Goal: Information Seeking & Learning: Learn about a topic

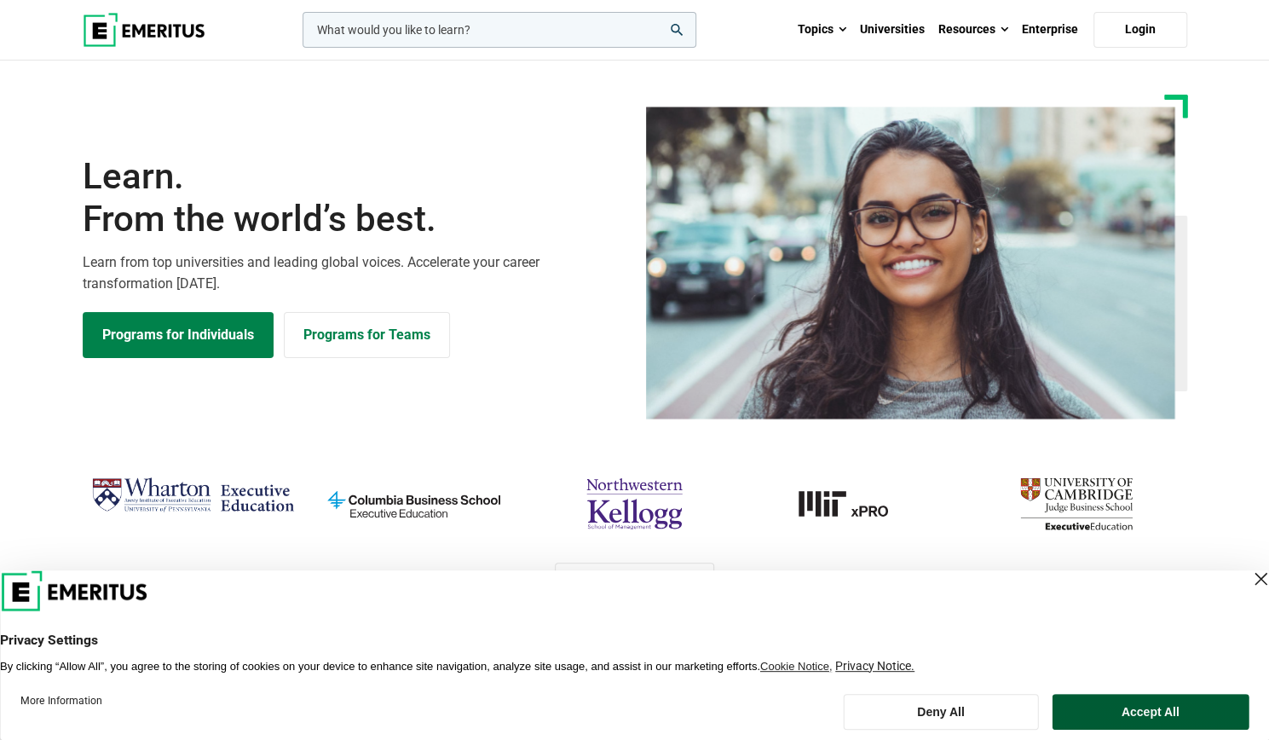
click at [1138, 712] on button "Accept All" at bounding box center [1150, 712] width 197 height 36
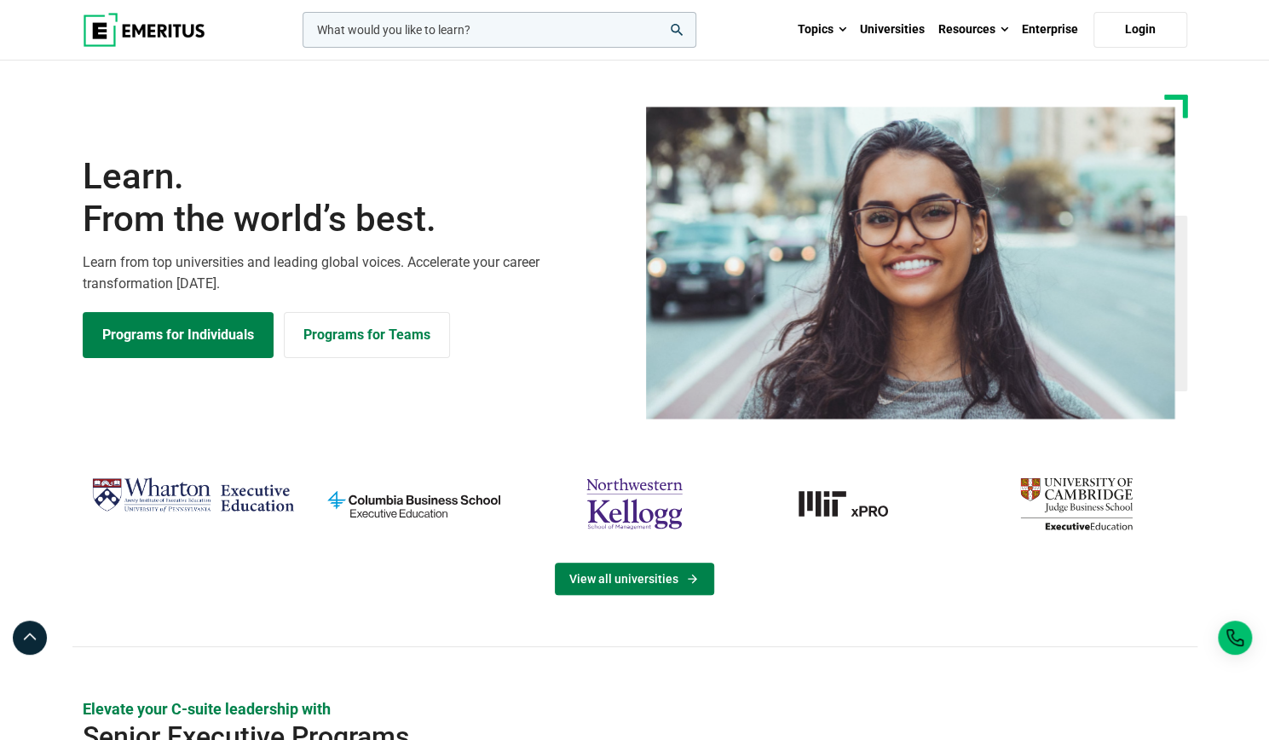
click at [670, 577] on link "View all universities" at bounding box center [634, 578] width 159 height 32
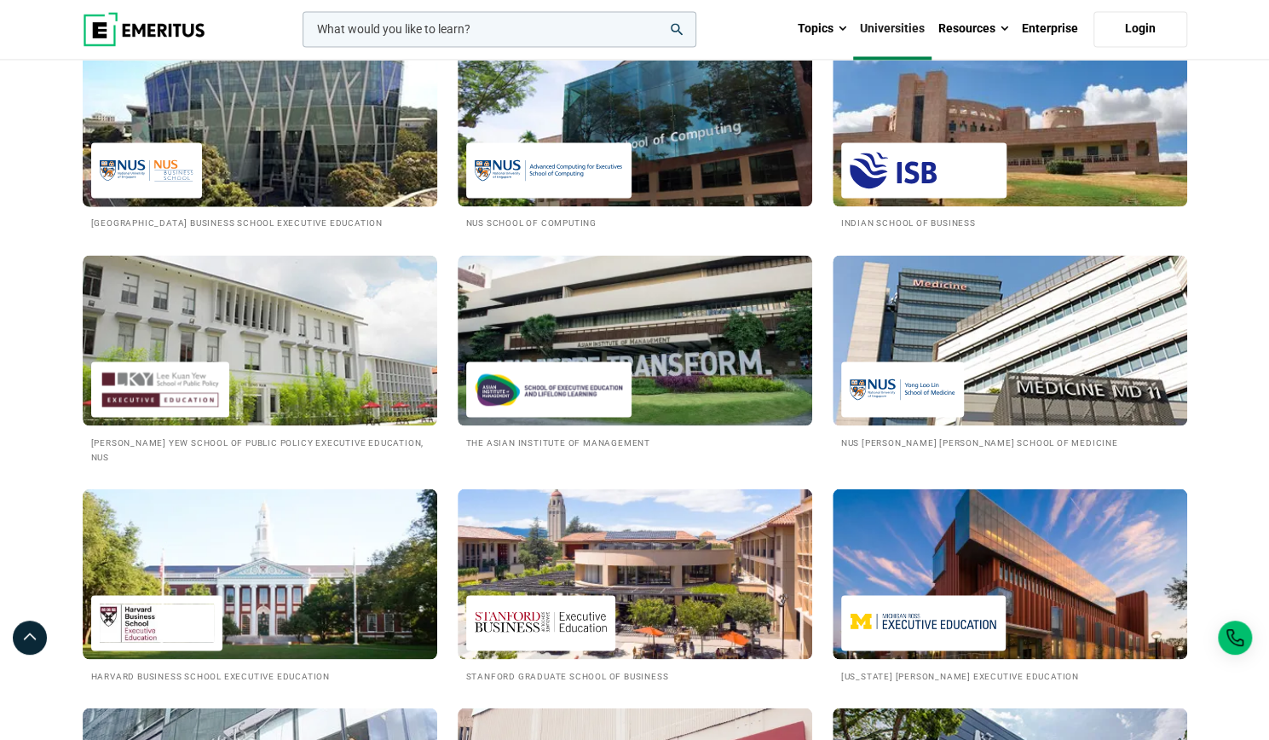
scroll to position [1648, 0]
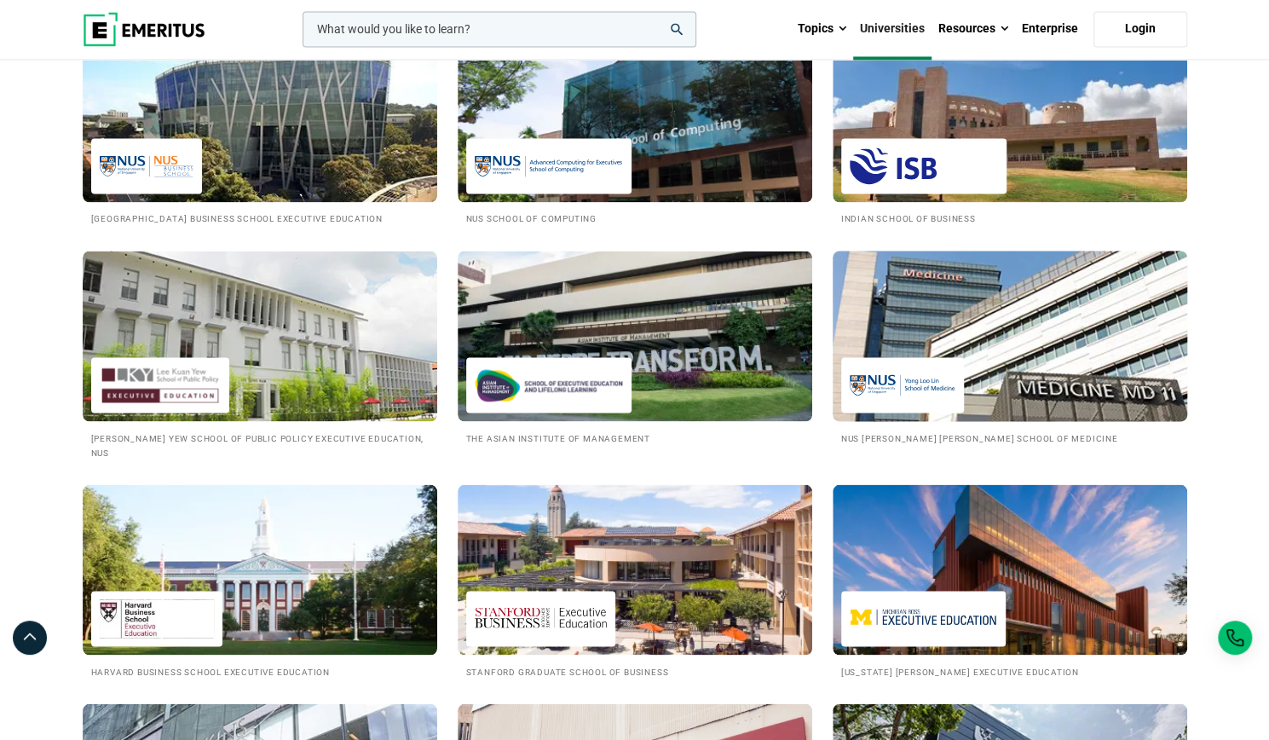
click at [1074, 388] on img at bounding box center [1010, 335] width 390 height 187
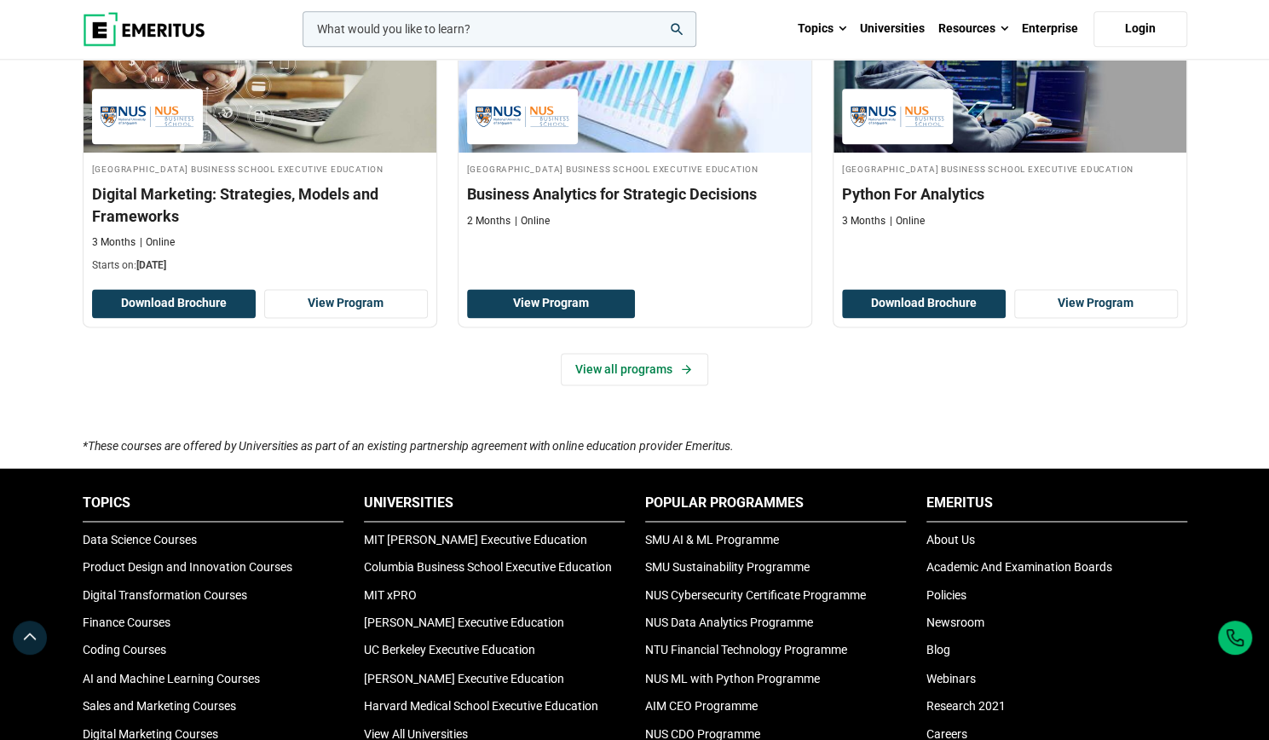
scroll to position [1225, 0]
click at [600, 385] on link "View all programs" at bounding box center [634, 369] width 147 height 32
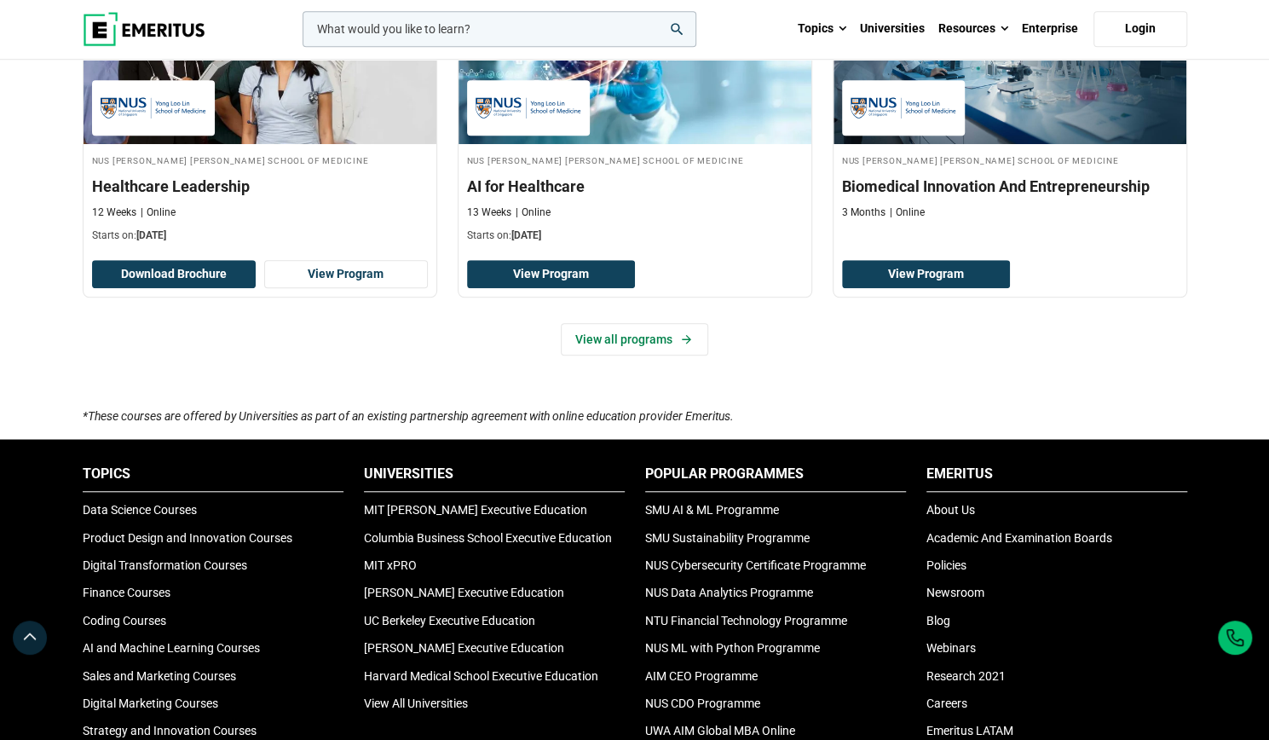
scroll to position [663, 0]
click at [654, 339] on link "View all programs" at bounding box center [634, 339] width 147 height 32
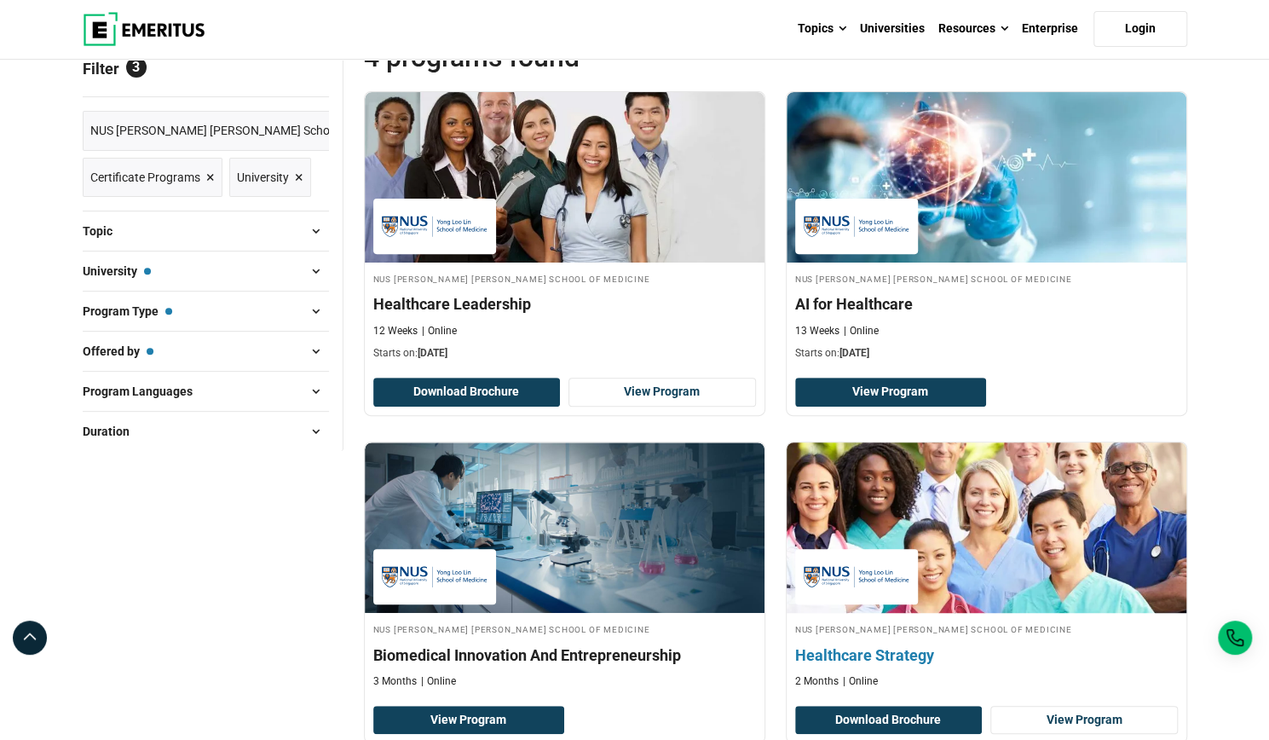
scroll to position [218, 0]
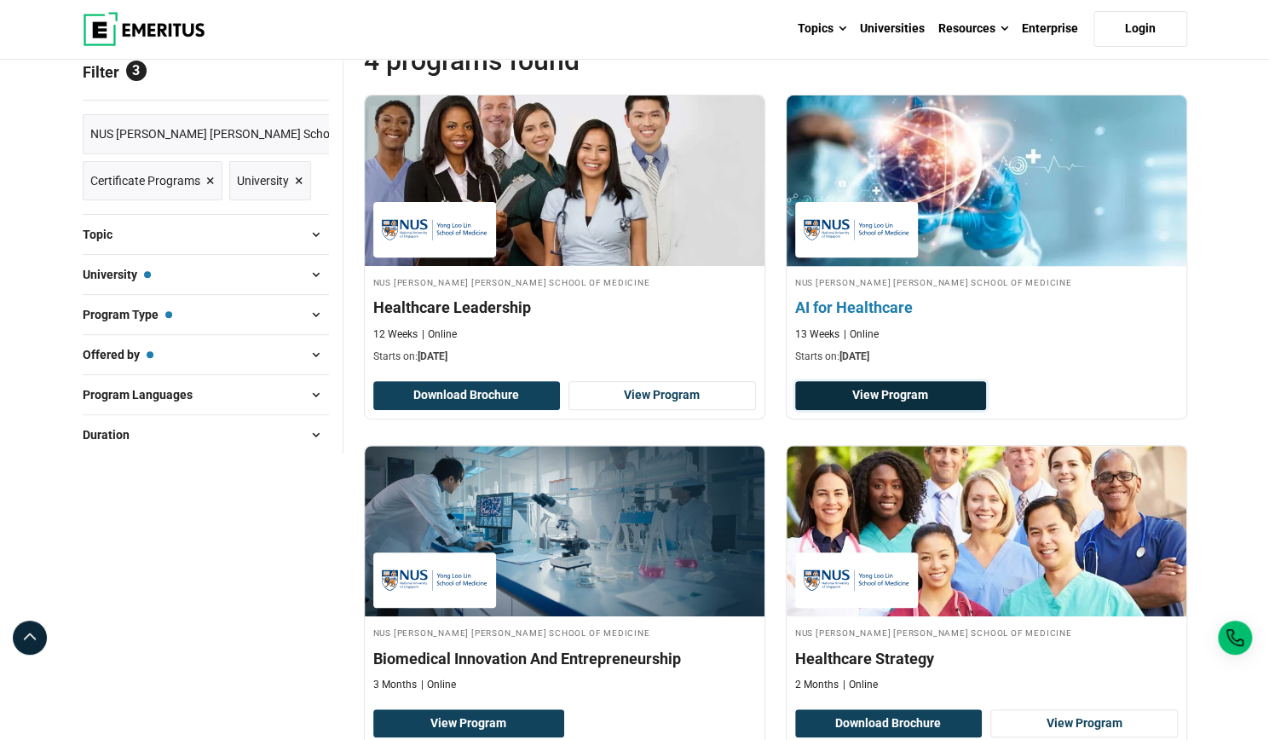
click at [929, 395] on link "View Program" at bounding box center [891, 395] width 192 height 29
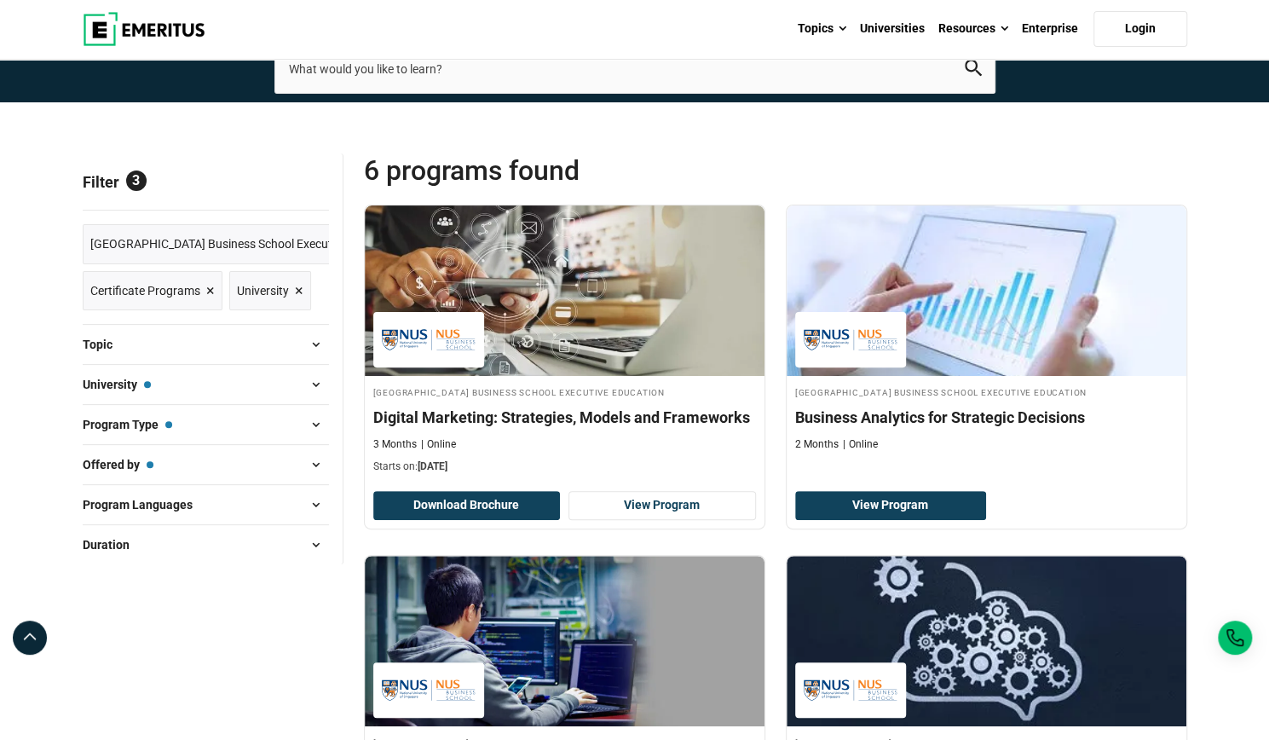
scroll to position [109, 0]
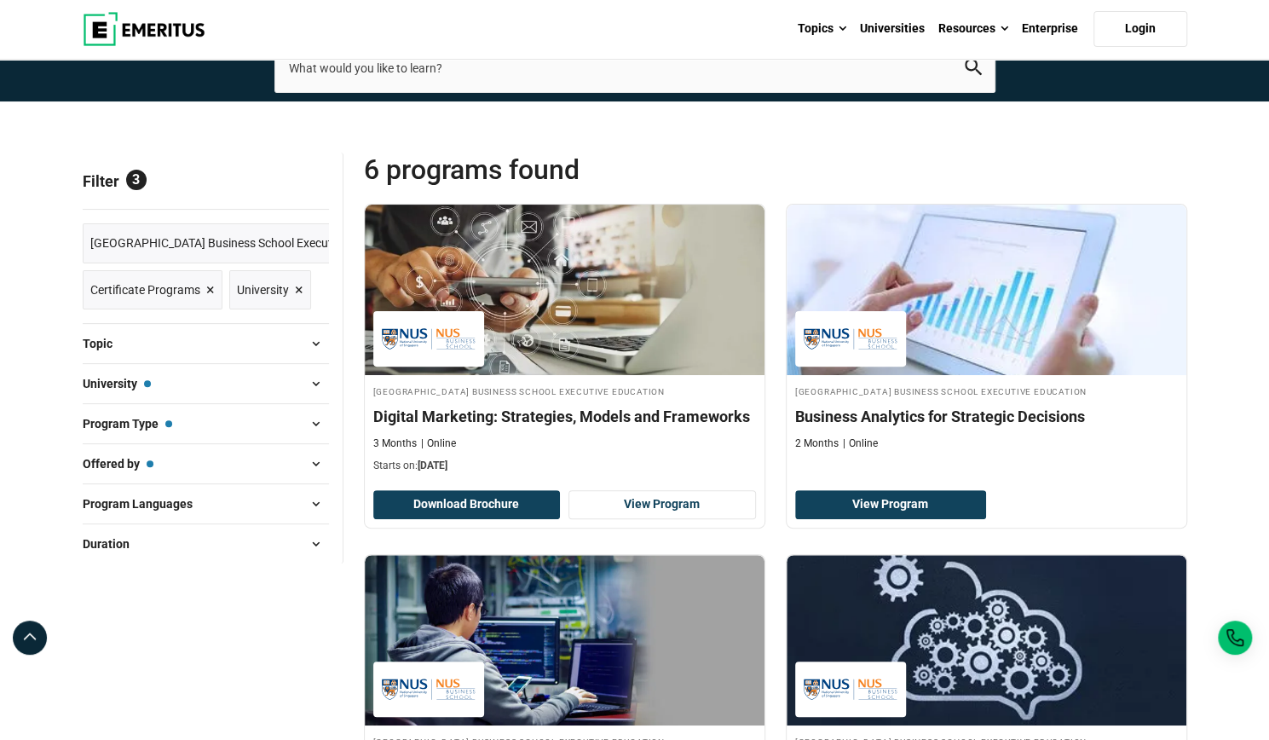
click at [294, 387] on button "University — [GEOGRAPHIC_DATA] Business School Executive Education" at bounding box center [206, 384] width 246 height 26
click at [146, 382] on span "University — National University of Singapore Business School Executive Educati…" at bounding box center [117, 383] width 68 height 19
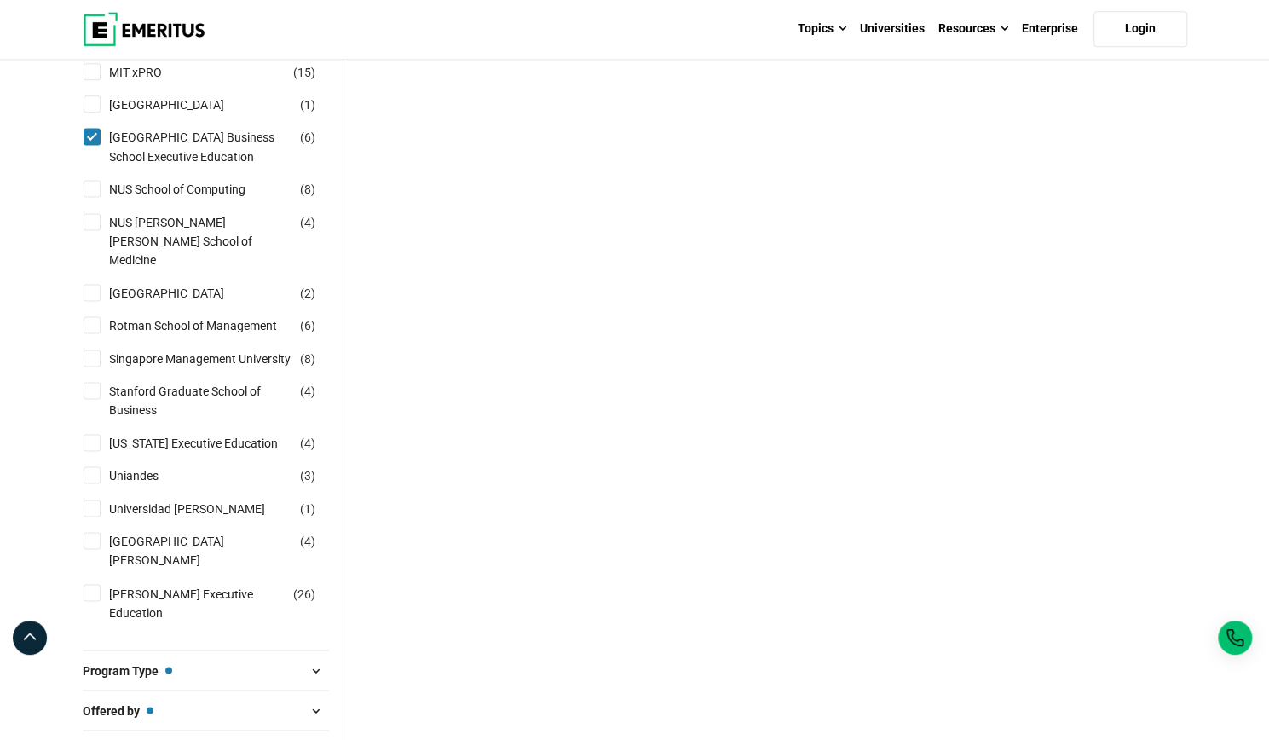
scroll to position [1314, 0]
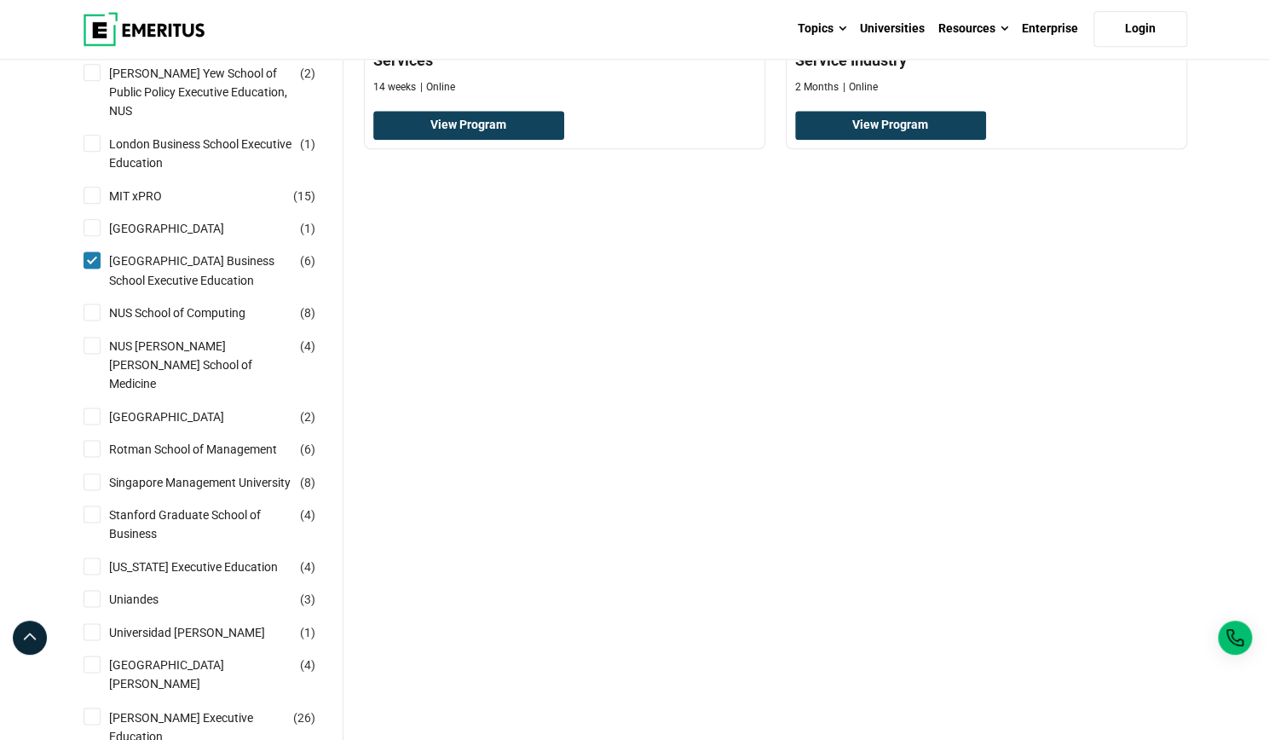
scroll to position [1190, 0]
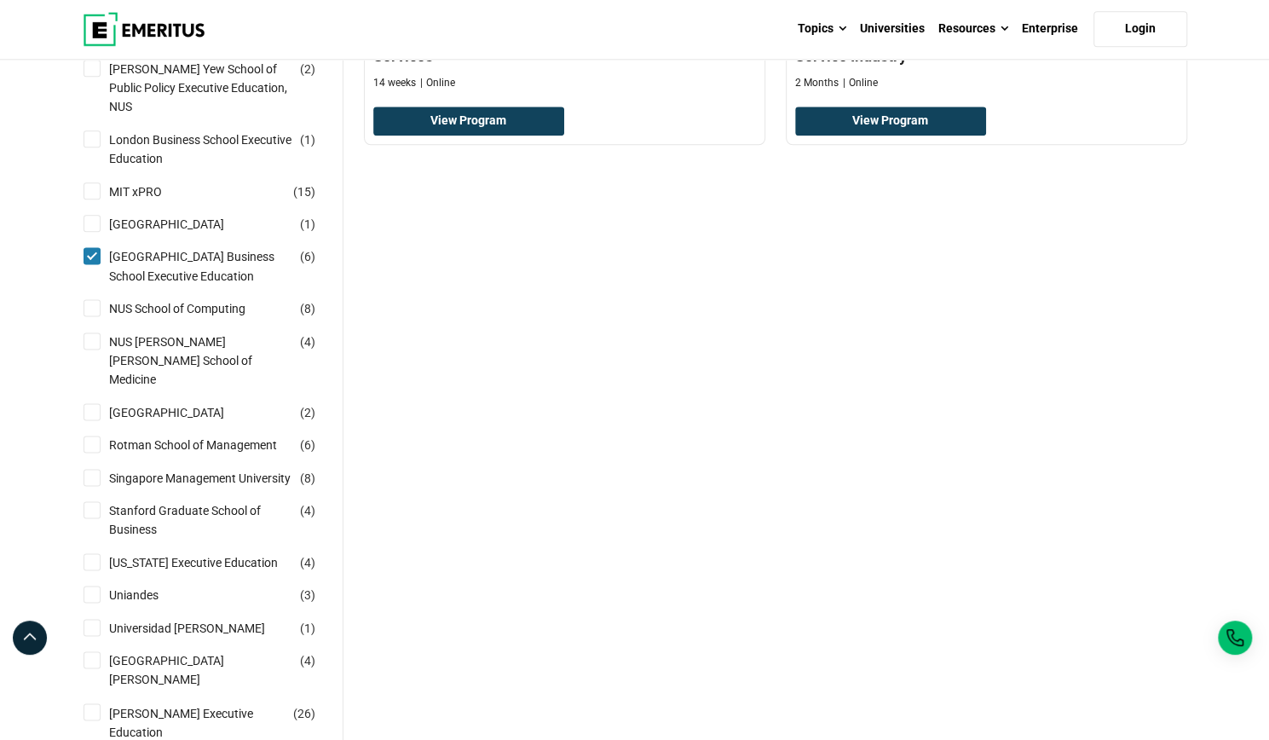
click at [91, 469] on input "Singapore Management University ( 8 )" at bounding box center [92, 477] width 17 height 17
checkbox input "true"
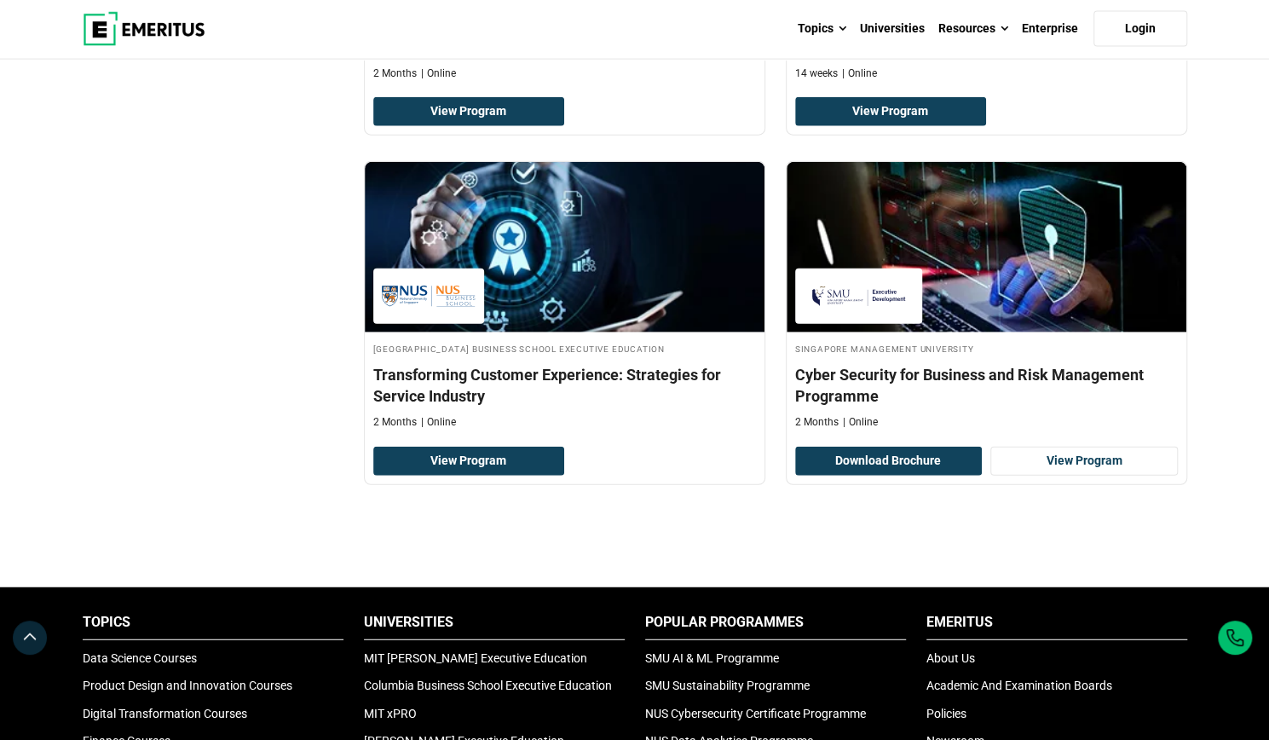
scroll to position [2296, 0]
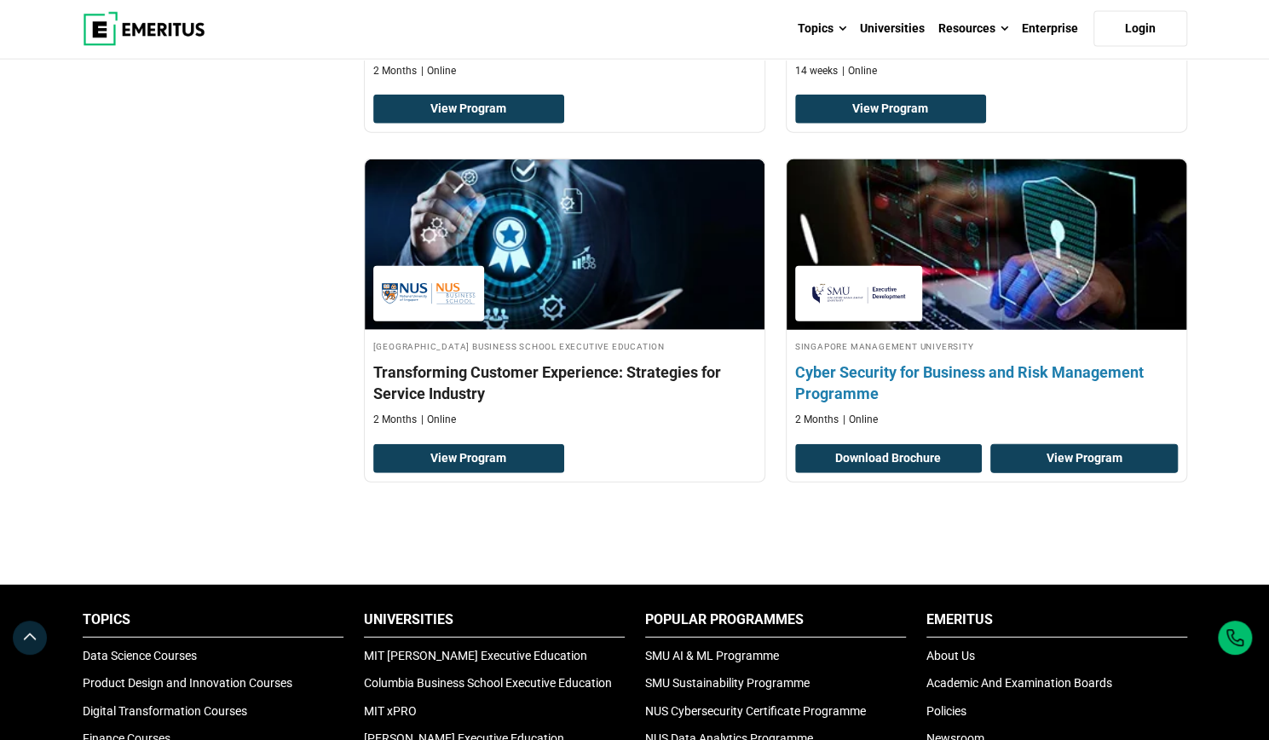
click at [1069, 452] on link "View Program" at bounding box center [1083, 458] width 187 height 29
